Goal: Communication & Community: Answer question/provide support

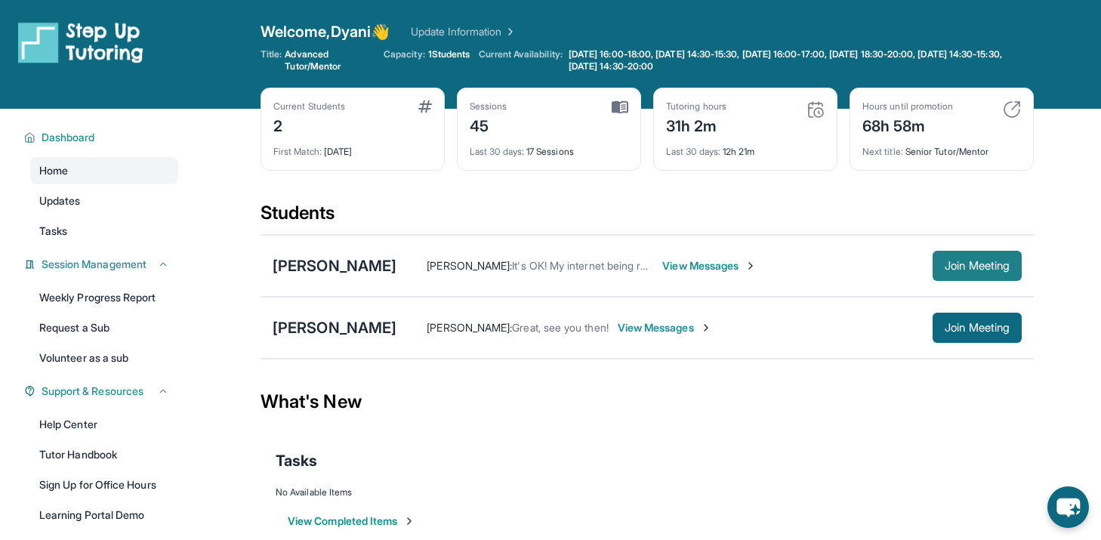
click at [970, 267] on span "Join Meeting" at bounding box center [977, 265] width 65 height 9
click at [721, 264] on span "View Messages" at bounding box center [710, 265] width 94 height 15
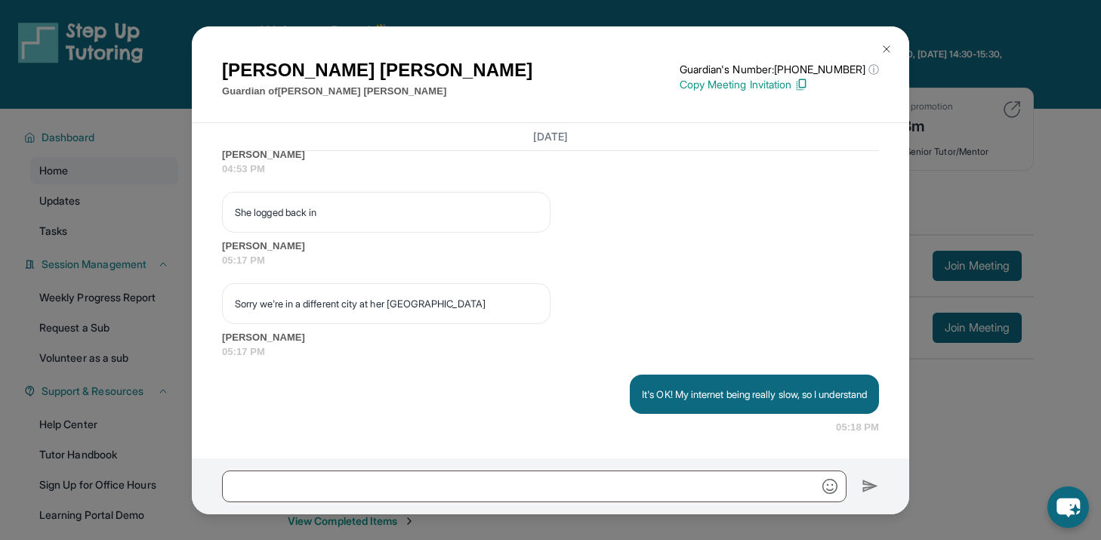
scroll to position [22223, 0]
click at [686, 52] on p "Hey! Just a 15 minute reminder before our session [DATE] at 5pm!" at bounding box center [726, 44] width 282 height 15
copy p "Hey! Just a 15 minute reminder before our session [DATE] at 5pm!"
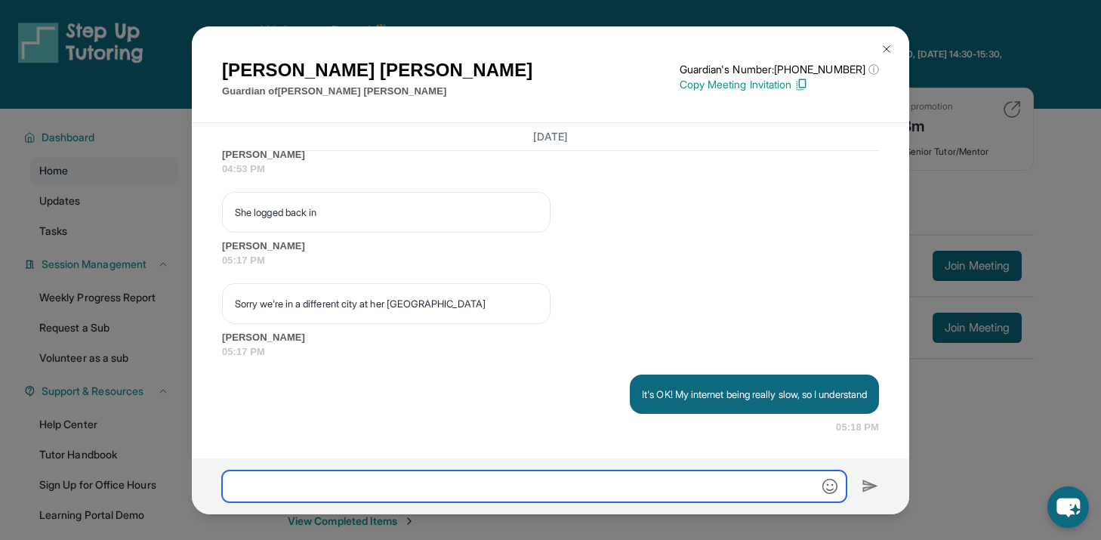
click at [528, 483] on input "text" at bounding box center [534, 487] width 625 height 32
paste input "**********"
type input "**********"
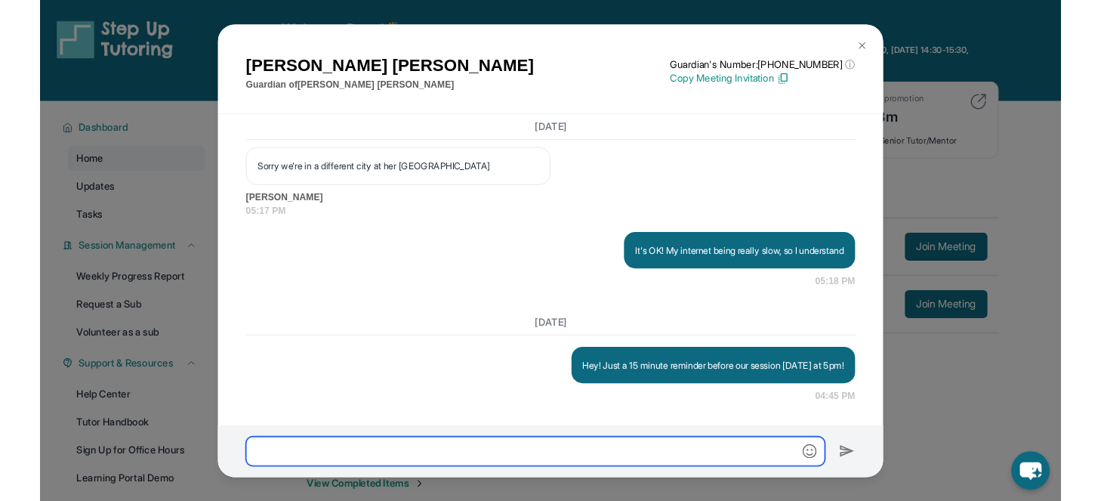
scroll to position [22535, 0]
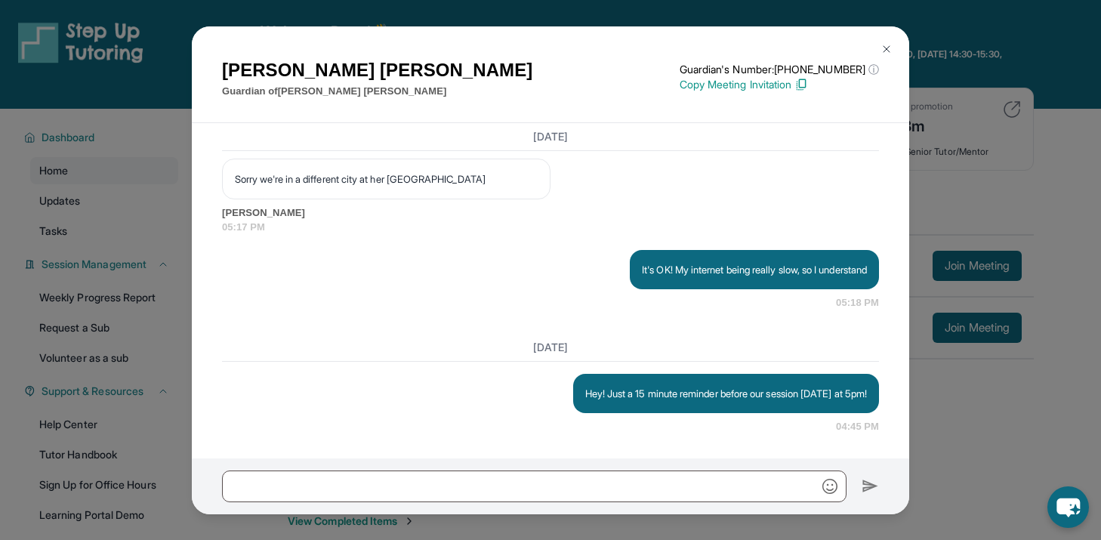
click at [1023, 107] on div "[PERSON_NAME] Guardian of [PERSON_NAME] Guardian's Number: [PHONE_NUMBER] ⓘ Thi…" at bounding box center [550, 270] width 1101 height 540
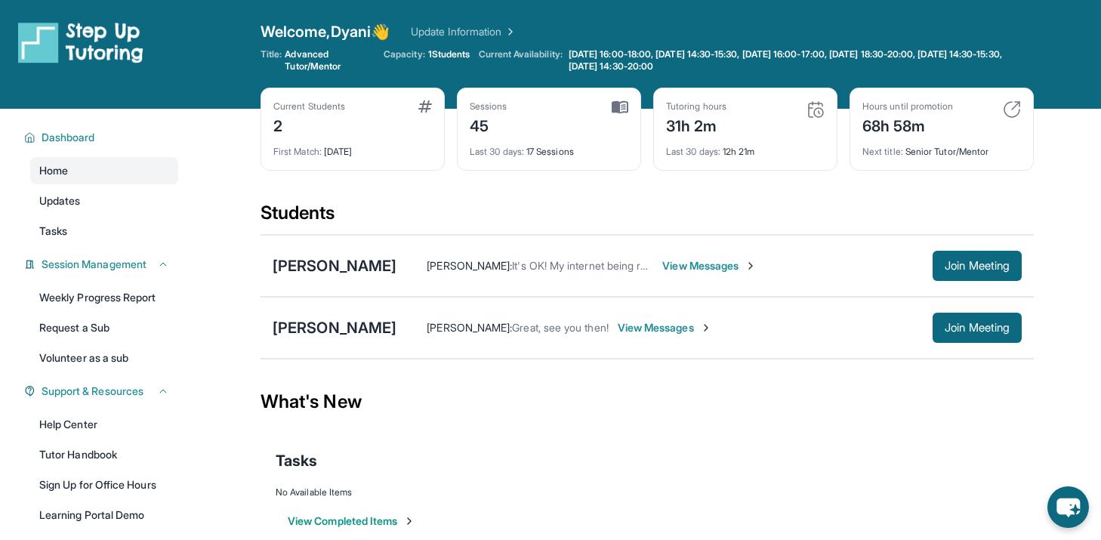
click at [1013, 107] on img at bounding box center [1012, 109] width 18 height 18
